Goal: Find specific page/section: Find specific page/section

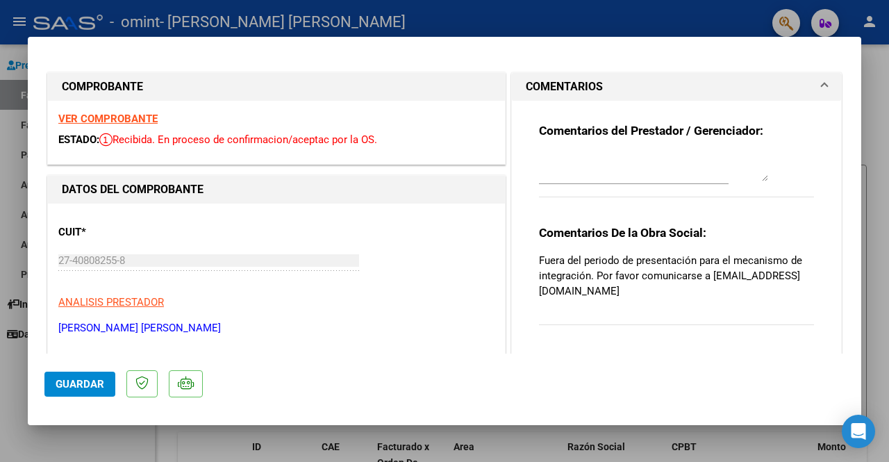
click at [102, 115] on strong "VER COMPROBANTE" at bounding box center [107, 119] width 99 height 13
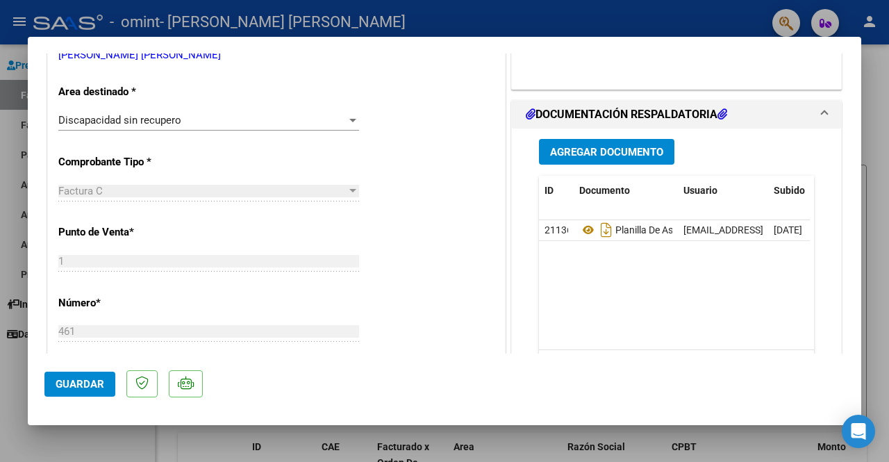
scroll to position [272, 0]
click at [866, 63] on div at bounding box center [444, 231] width 889 height 462
type input "$ 0,00"
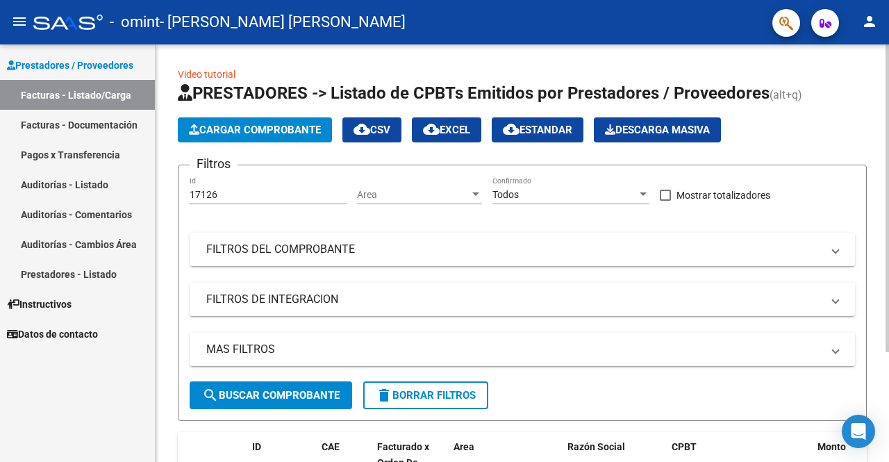
scroll to position [149, 0]
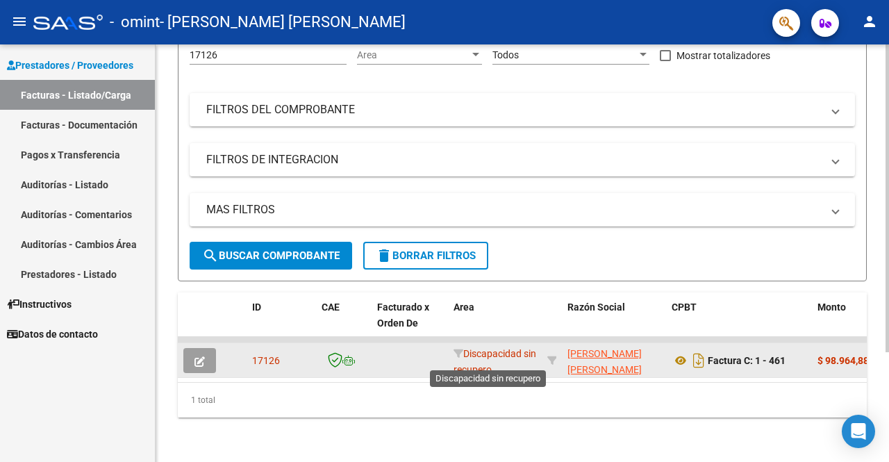
click at [490, 361] on span "Discapacidad sin recupero" at bounding box center [495, 361] width 83 height 27
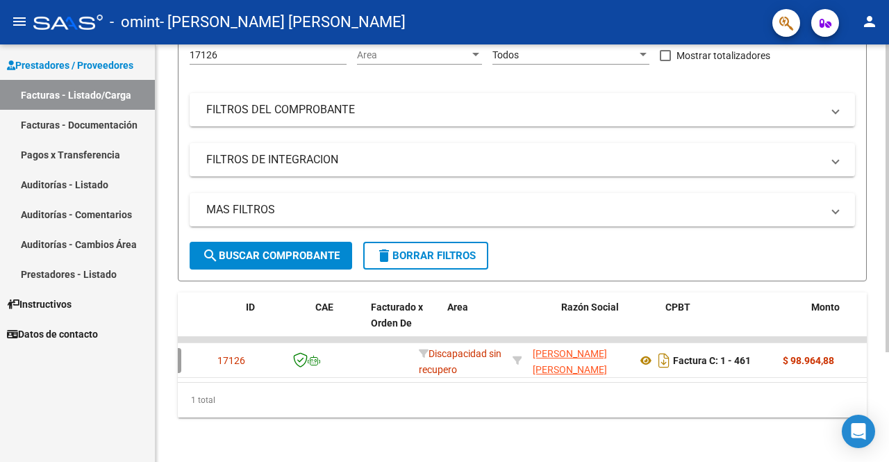
scroll to position [0, 0]
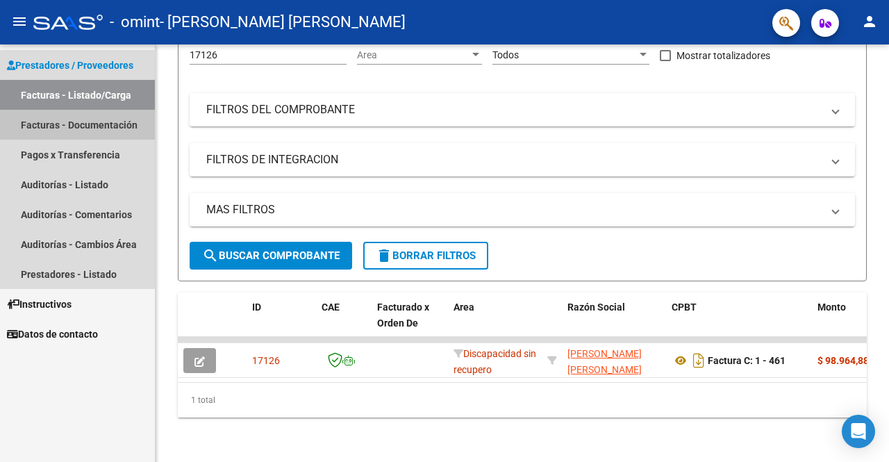
click at [96, 123] on link "Facturas - Documentación" at bounding box center [77, 125] width 155 height 30
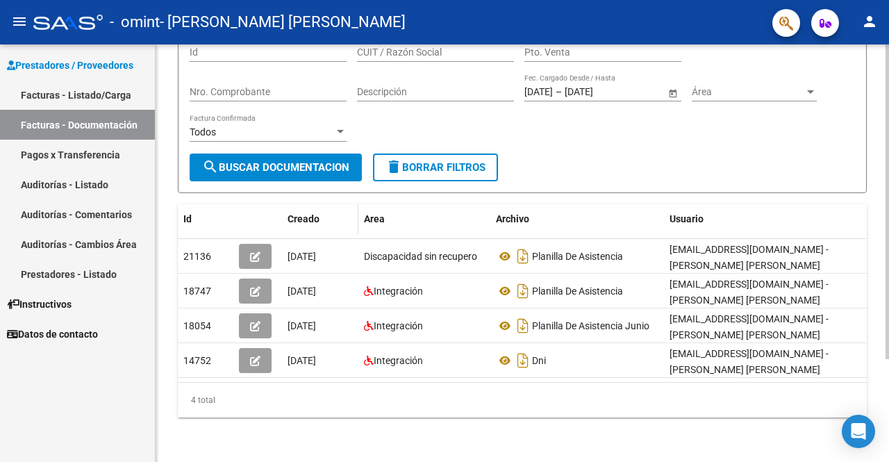
scroll to position [136, 0]
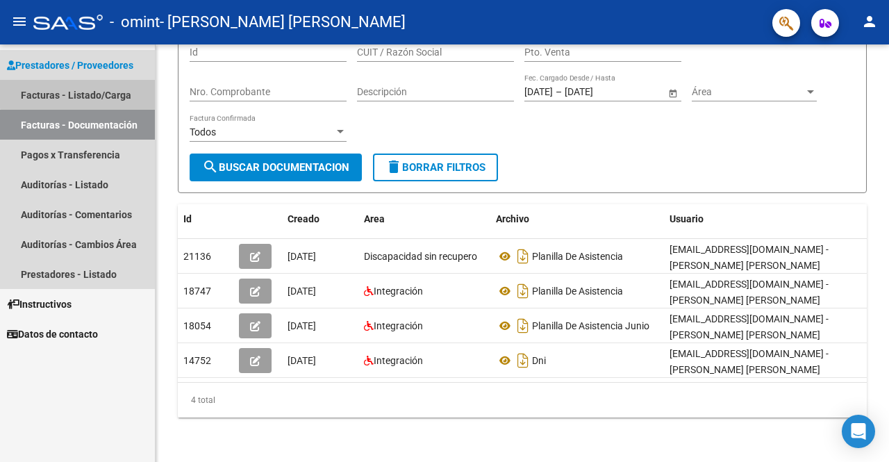
click at [83, 87] on link "Facturas - Listado/Carga" at bounding box center [77, 95] width 155 height 30
